Goal: Register for event/course

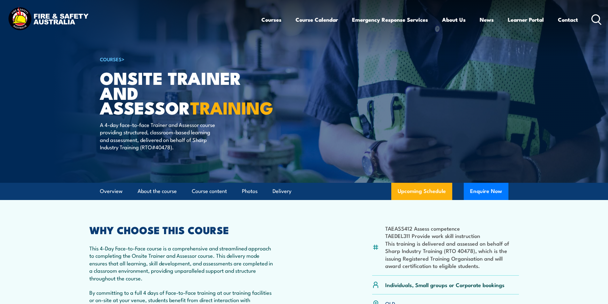
click at [596, 17] on icon at bounding box center [596, 19] width 10 height 11
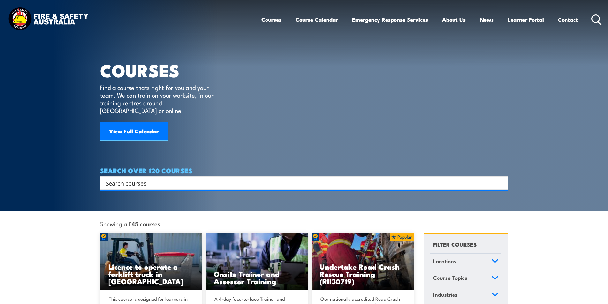
click at [123, 178] on input "Search input" at bounding box center [300, 183] width 389 height 10
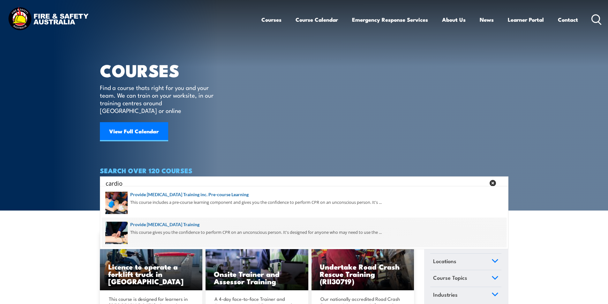
type input "cardio"
click at [204, 224] on span at bounding box center [304, 233] width 405 height 30
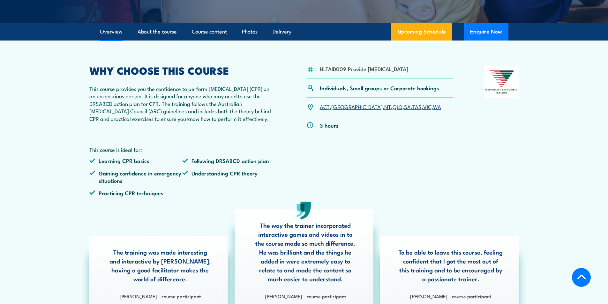
click at [393, 110] on link "QLD" at bounding box center [398, 107] width 10 height 8
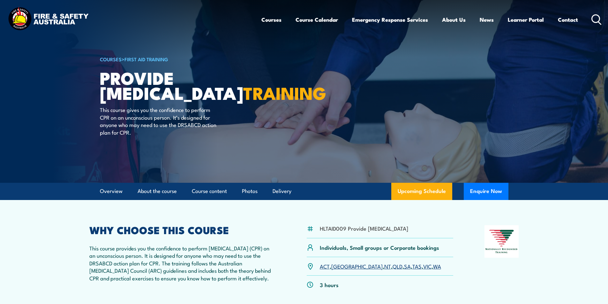
click at [597, 18] on icon at bounding box center [596, 19] width 10 height 11
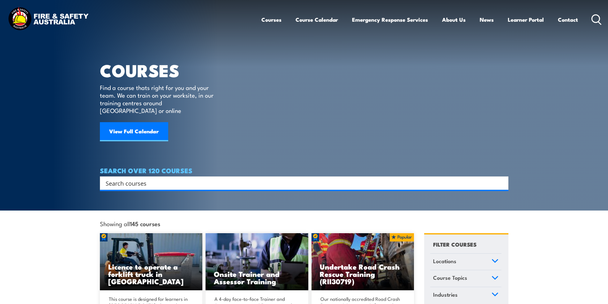
click at [140, 178] on input "Search input" at bounding box center [300, 183] width 389 height 10
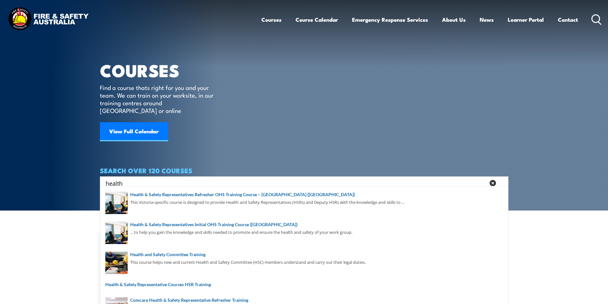
click at [106, 178] on input "health" at bounding box center [296, 183] width 380 height 10
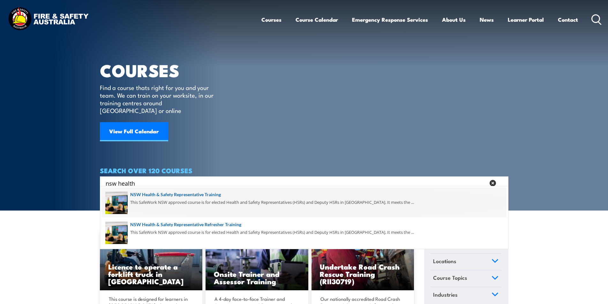
type input "nsw health"
drag, startPoint x: 214, startPoint y: 194, endPoint x: 231, endPoint y: 187, distance: 18.0
click at [214, 194] on span at bounding box center [304, 203] width 405 height 30
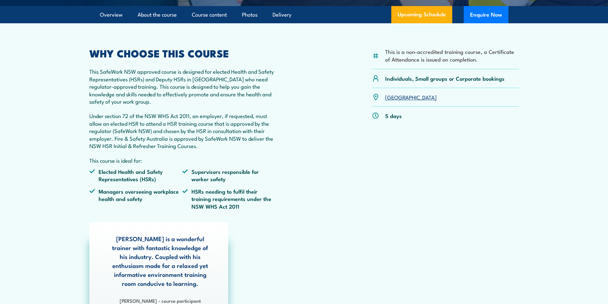
scroll to position [191, 0]
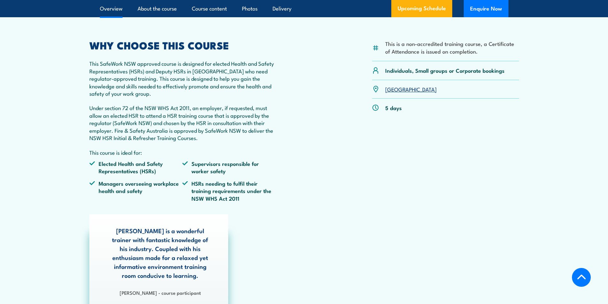
click at [394, 93] on link "NSW" at bounding box center [410, 89] width 51 height 8
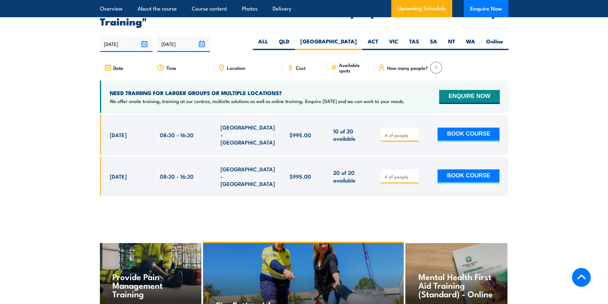
scroll to position [1185, 0]
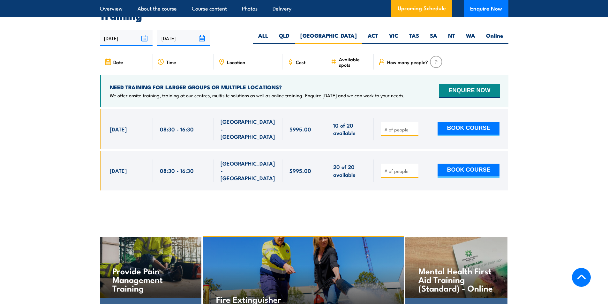
click at [402, 126] on input "number" at bounding box center [400, 129] width 32 height 6
type input "1"
click at [470, 124] on button "BOOK COURSE" at bounding box center [469, 129] width 62 height 14
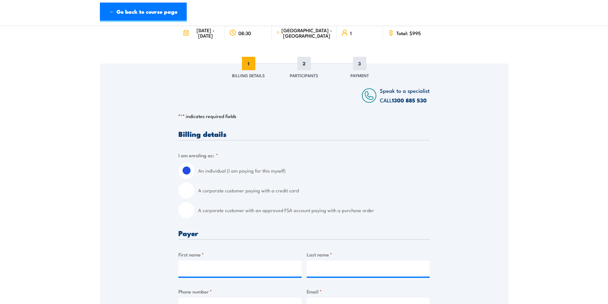
scroll to position [128, 0]
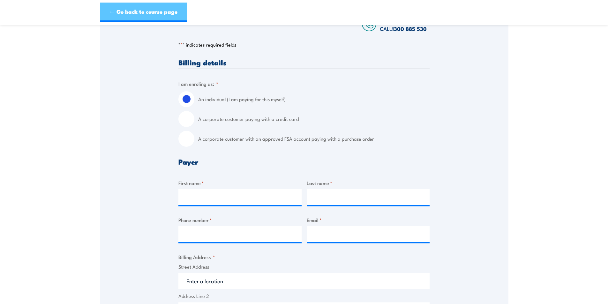
click at [120, 11] on link "← Go back to course page" at bounding box center [143, 12] width 87 height 19
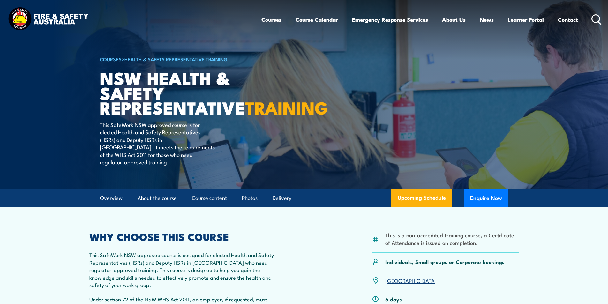
click at [391, 284] on link "NSW" at bounding box center [410, 281] width 51 height 8
click at [596, 18] on icon at bounding box center [596, 19] width 10 height 11
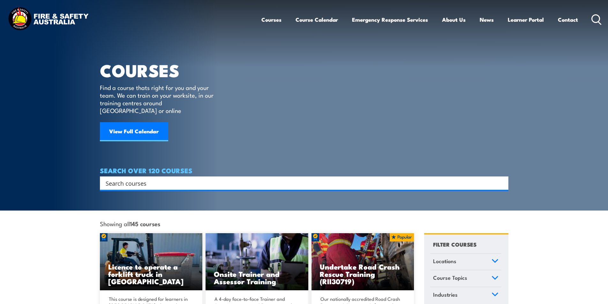
click at [138, 178] on input "Search input" at bounding box center [300, 183] width 389 height 10
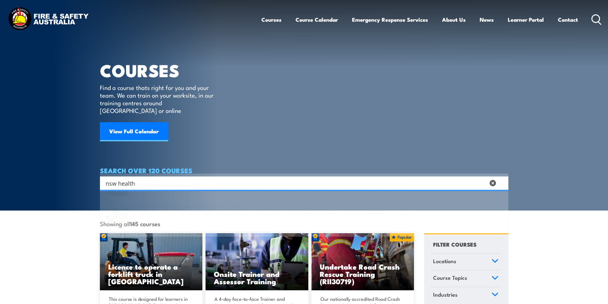
type input "nsw health"
click at [211, 195] on span at bounding box center [304, 203] width 405 height 30
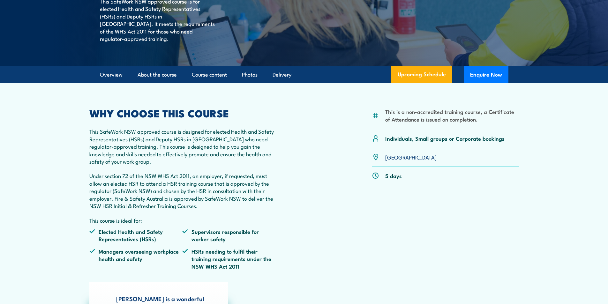
scroll to position [160, 0]
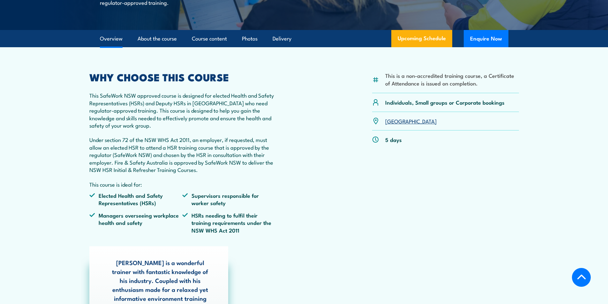
click at [394, 125] on link "[GEOGRAPHIC_DATA]" at bounding box center [410, 121] width 51 height 8
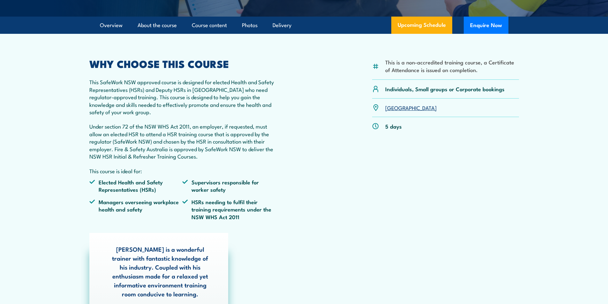
scroll to position [68, 0]
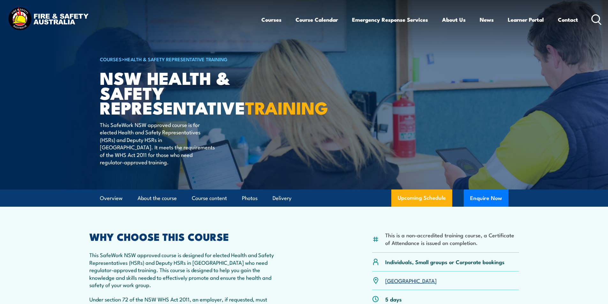
click at [597, 18] on icon at bounding box center [596, 19] width 10 height 11
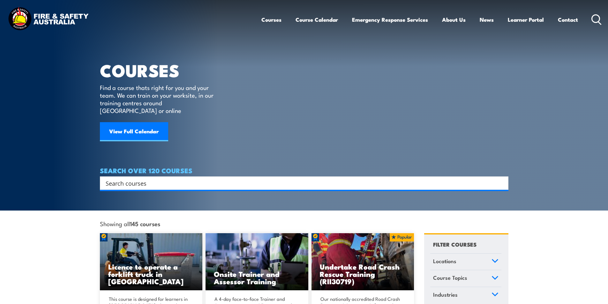
click at [158, 178] on input "Search input" at bounding box center [300, 183] width 389 height 10
click at [597, 17] on icon at bounding box center [596, 19] width 10 height 11
drag, startPoint x: 169, startPoint y: 179, endPoint x: 178, endPoint y: 181, distance: 9.1
click at [172, 179] on input "Search input" at bounding box center [300, 183] width 389 height 10
click at [150, 178] on input "Search input" at bounding box center [300, 183] width 389 height 10
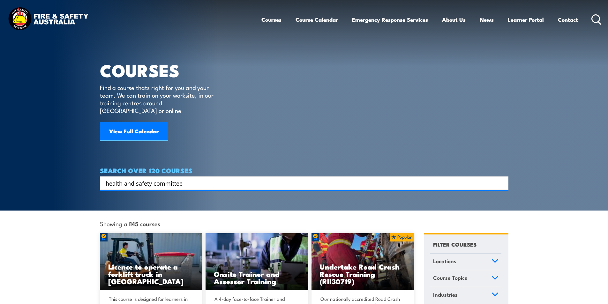
type input "health and safety committee"
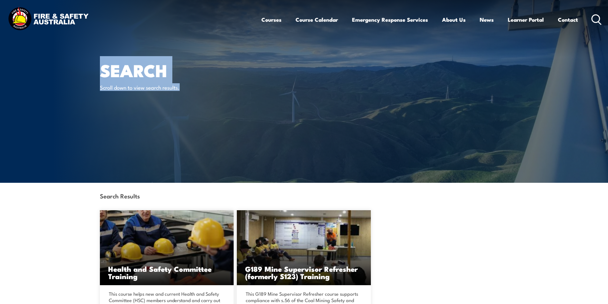
click at [597, 19] on icon at bounding box center [596, 19] width 10 height 11
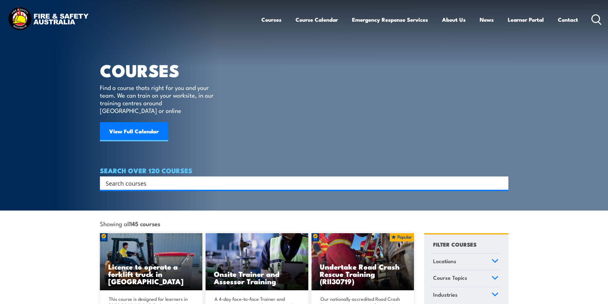
click at [159, 178] on input "Search input" at bounding box center [300, 183] width 389 height 10
type input "nsw committee"
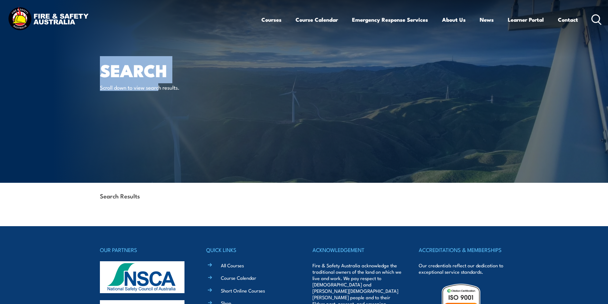
click at [595, 19] on icon at bounding box center [596, 19] width 10 height 11
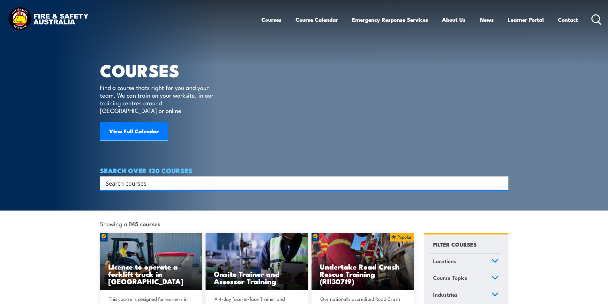
click at [148, 179] on input "Search input" at bounding box center [300, 183] width 389 height 10
type input "committee"
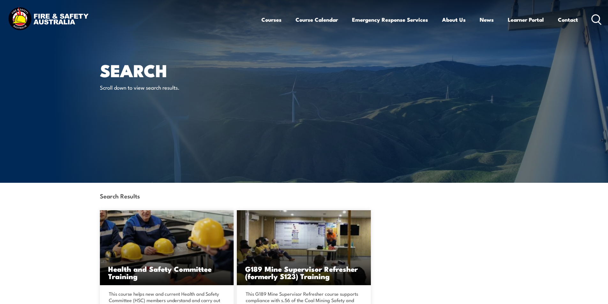
click at [595, 18] on icon at bounding box center [596, 19] width 10 height 11
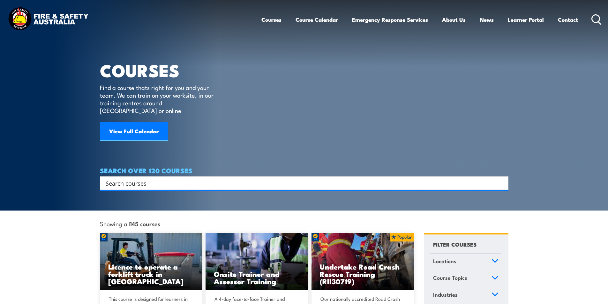
click at [143, 178] on input "Search input" at bounding box center [300, 183] width 389 height 10
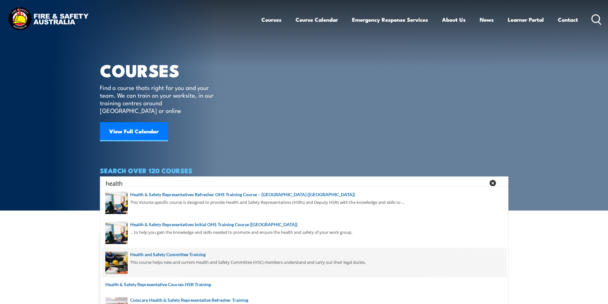
type input "health"
click at [195, 254] on span at bounding box center [304, 263] width 405 height 30
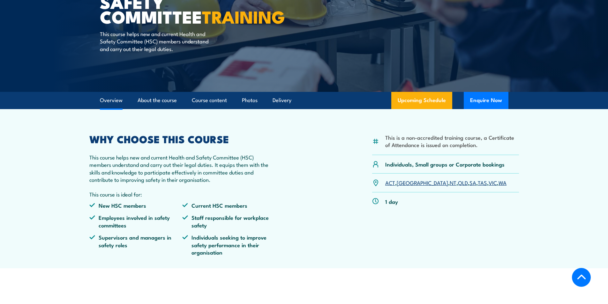
scroll to position [128, 0]
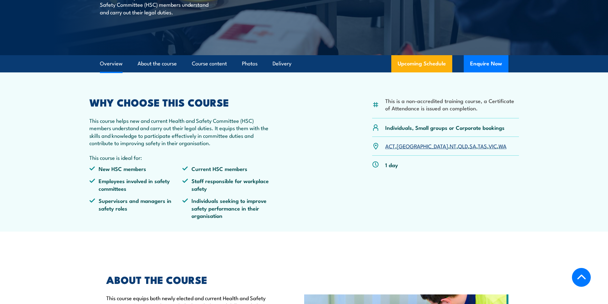
click at [403, 146] on link "NSW" at bounding box center [422, 146] width 51 height 8
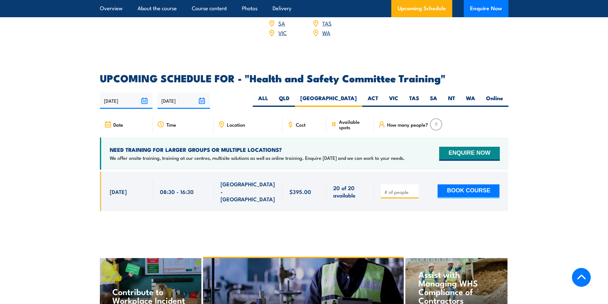
scroll to position [822, 0]
